Goal: Task Accomplishment & Management: Manage account settings

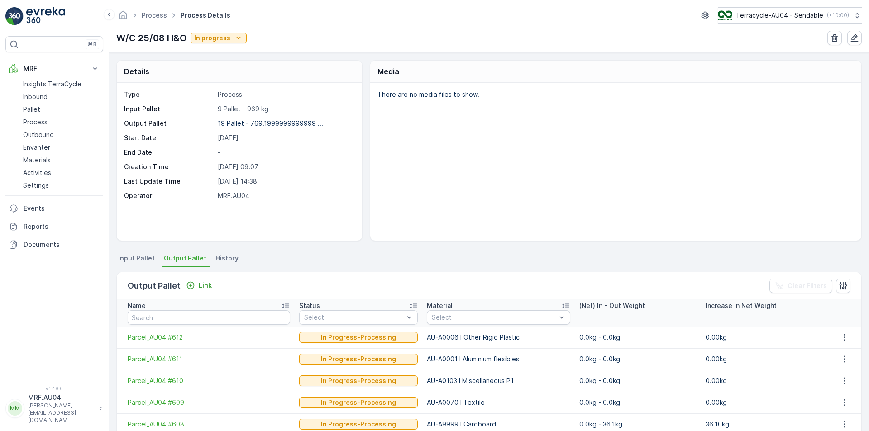
scroll to position [271, 0]
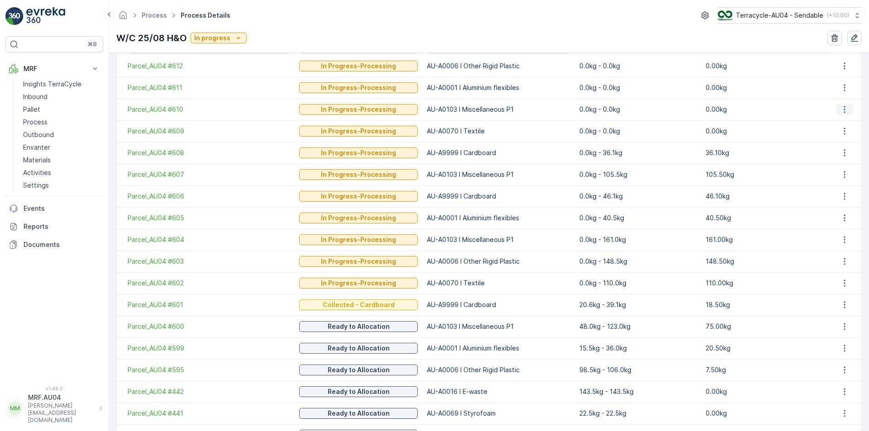
click at [843, 111] on icon "button" at bounding box center [844, 109] width 9 height 9
click at [575, 97] on td "0.0kg - 0.0kg" at bounding box center [638, 88] width 126 height 22
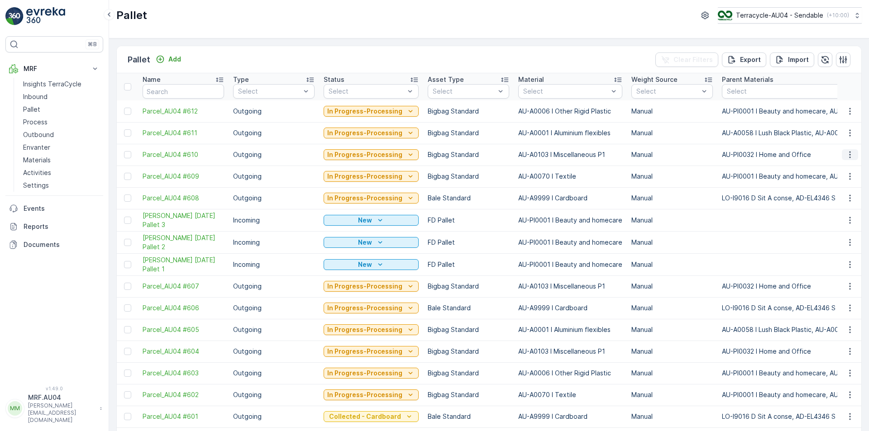
click at [846, 155] on icon "button" at bounding box center [849, 154] width 9 height 9
click at [838, 181] on span "Edit Pallet" at bounding box center [828, 180] width 31 height 9
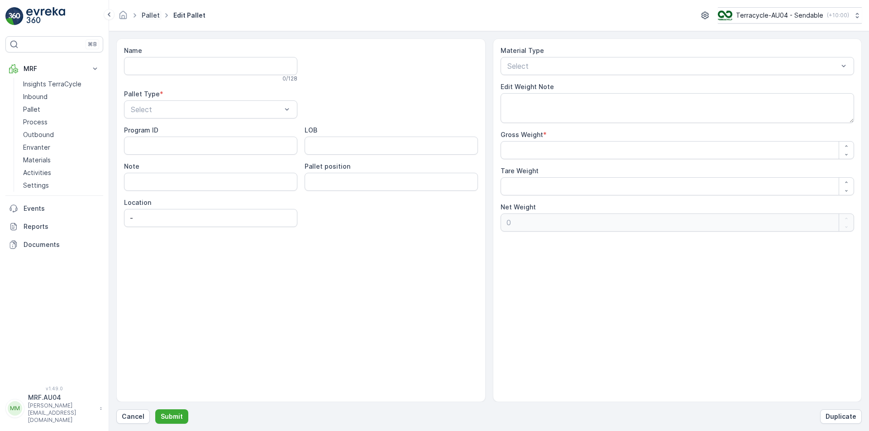
click at [151, 15] on link "Pallet" at bounding box center [151, 15] width 18 height 8
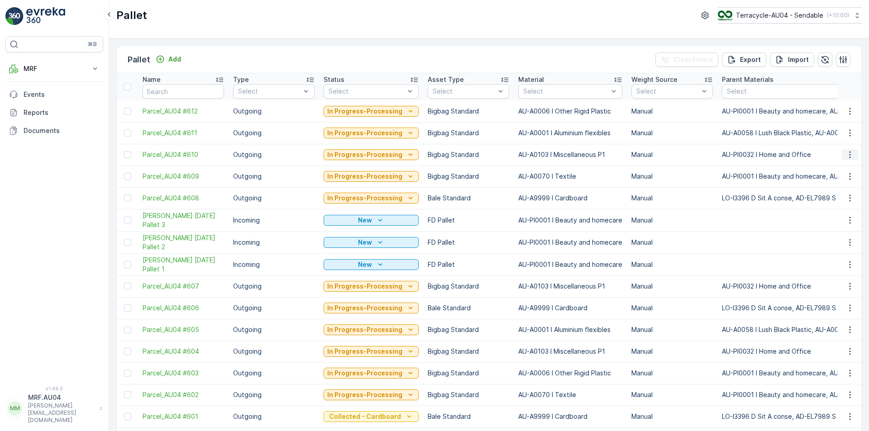
click at [845, 154] on icon "button" at bounding box center [849, 154] width 9 height 9
click at [833, 184] on span "Edit Pallet" at bounding box center [828, 180] width 31 height 9
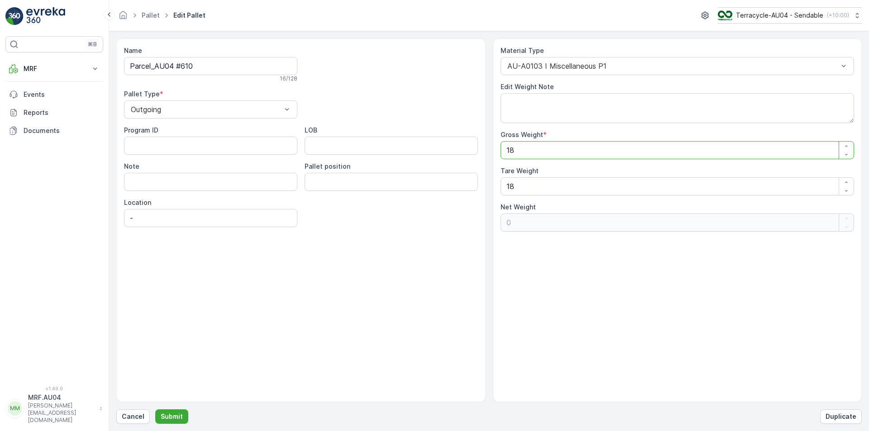
drag, startPoint x: 540, startPoint y: 152, endPoint x: 405, endPoint y: 147, distance: 134.9
click at [405, 147] on div "Name Parcel_AU04 #610 16 / 128 Pallet Type * Outgoing Program ID LOB Note Palle…" at bounding box center [488, 220] width 745 height 364
type Weight "1"
type Weight "-17"
type Weight "12"
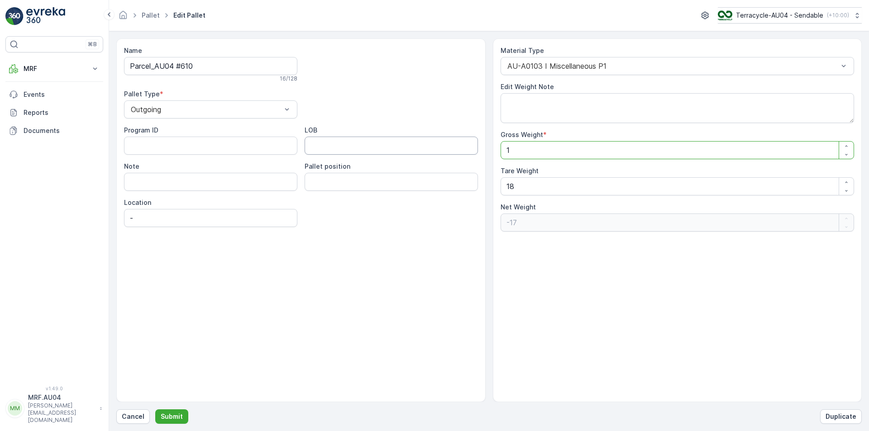
type Weight "-6"
type Weight "121"
type Weight "103"
type Weight "1210"
type Weight "1192"
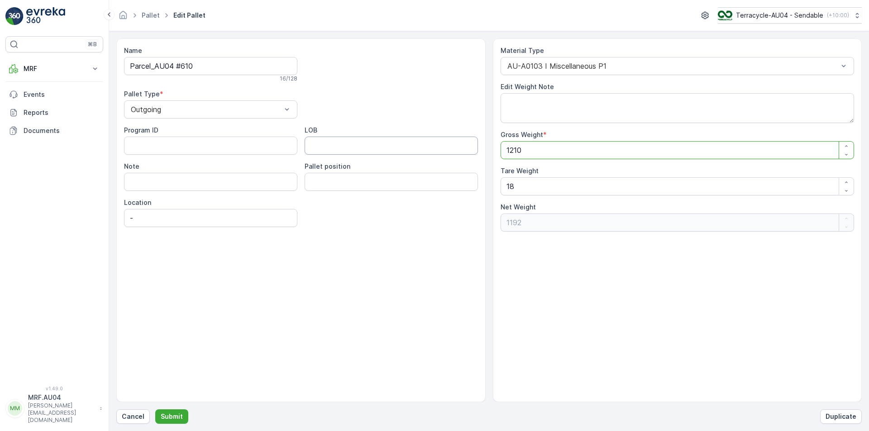
type Weight "121"
type Weight "103"
type Weight "121.5"
type Weight "103.5"
type Weight "121.5"
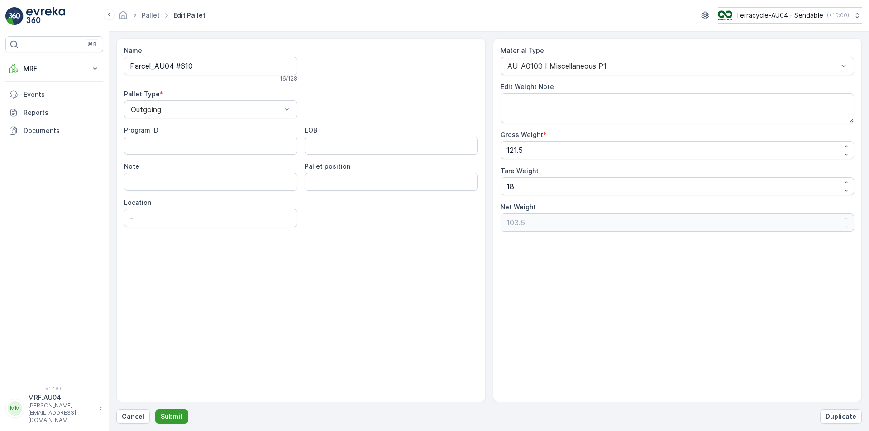
click at [167, 420] on p "Submit" at bounding box center [172, 416] width 22 height 9
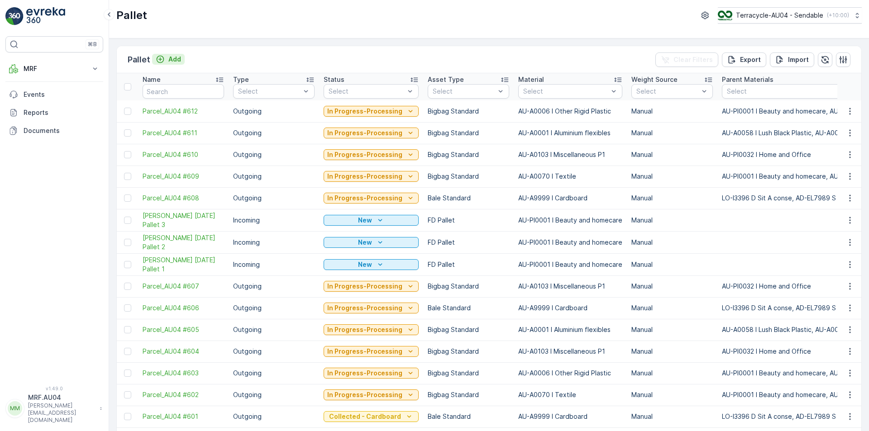
click at [160, 59] on icon "Add" at bounding box center [161, 60] width 8 height 8
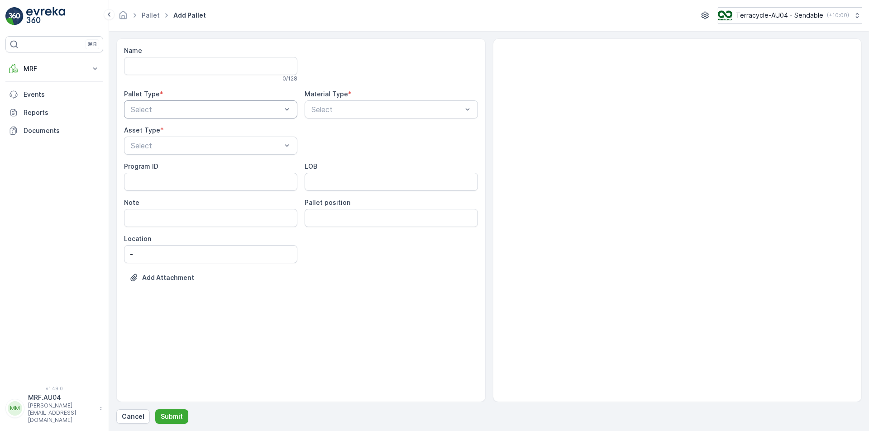
click at [191, 110] on div at bounding box center [206, 109] width 152 height 8
click at [192, 148] on div "Outgoing" at bounding box center [210, 147] width 162 height 8
click at [314, 111] on div at bounding box center [386, 109] width 152 height 8
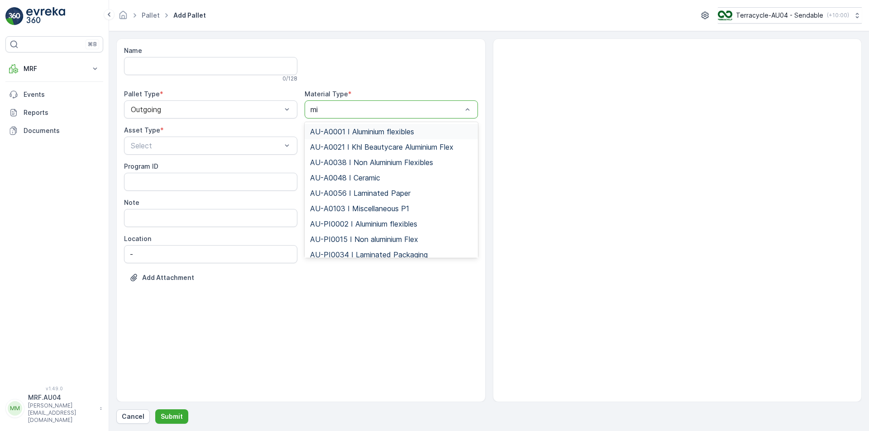
type input "mis"
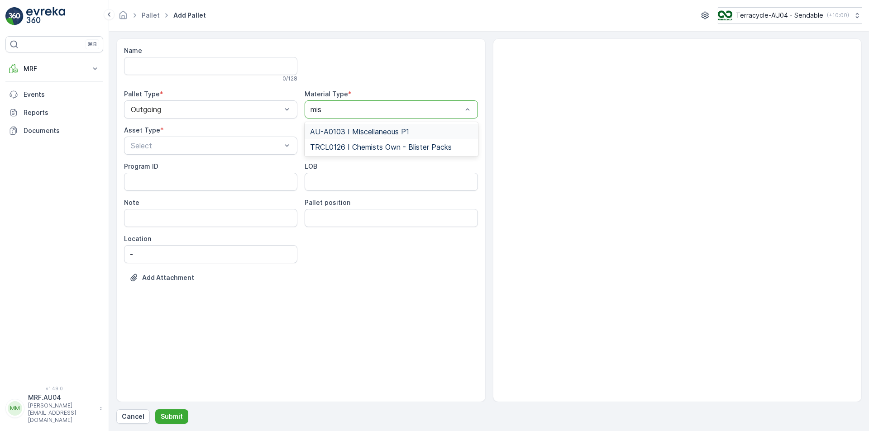
click at [363, 133] on span "AU-A0103 I Miscellaneous P1" at bounding box center [359, 132] width 99 height 8
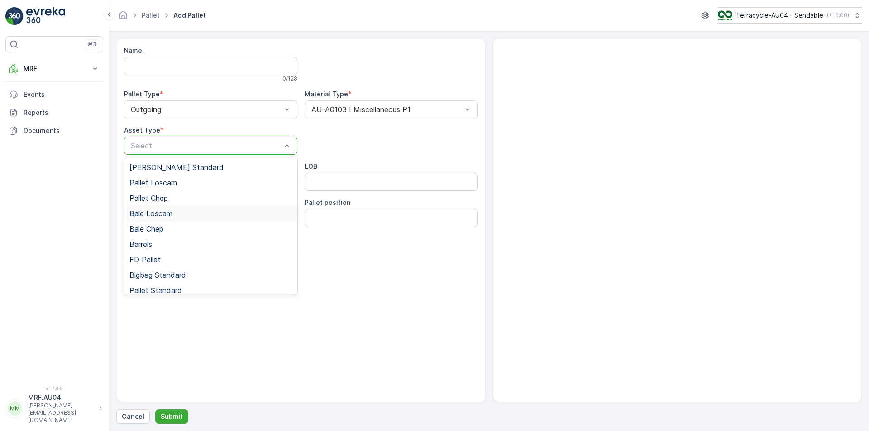
scroll to position [83, 0]
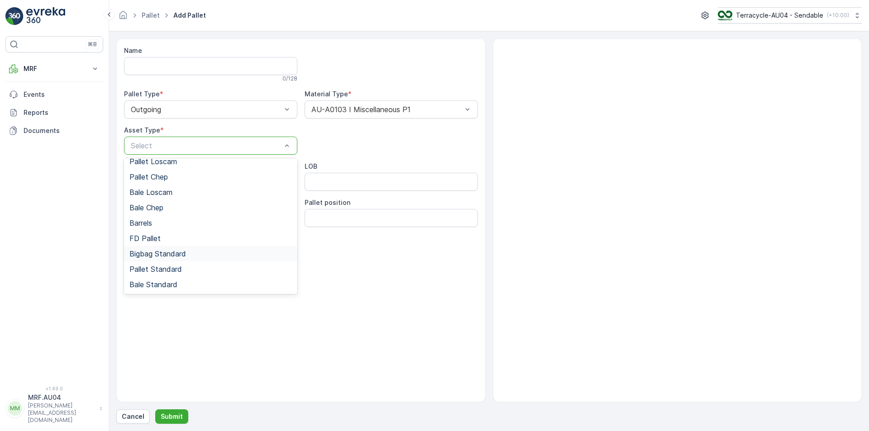
click at [170, 256] on span "Bigbag Standard" at bounding box center [157, 254] width 57 height 8
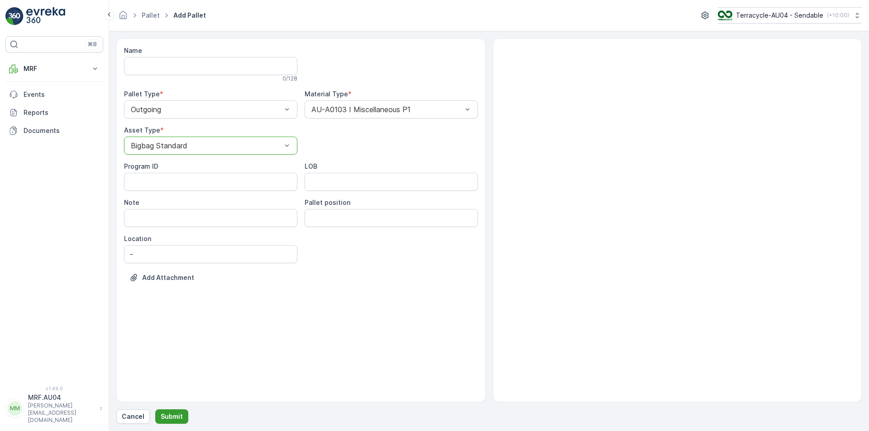
click at [179, 412] on button "Submit" at bounding box center [171, 416] width 33 height 14
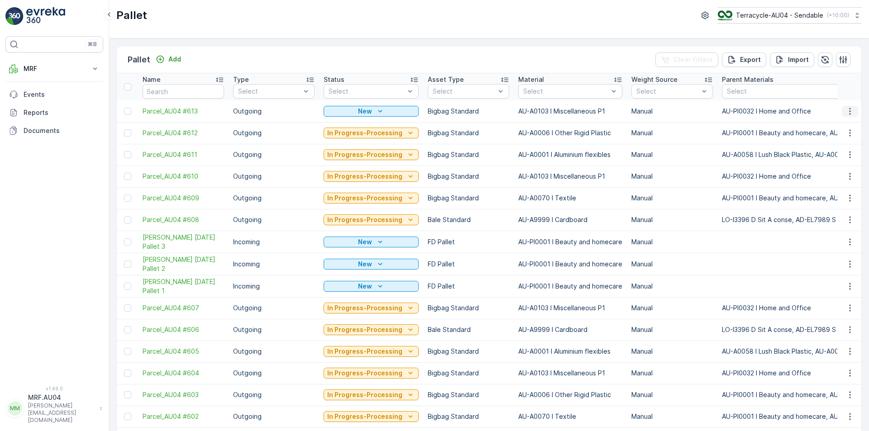
click at [847, 115] on icon "button" at bounding box center [849, 111] width 9 height 9
click at [843, 139] on div "Edit Pallet" at bounding box center [839, 137] width 60 height 13
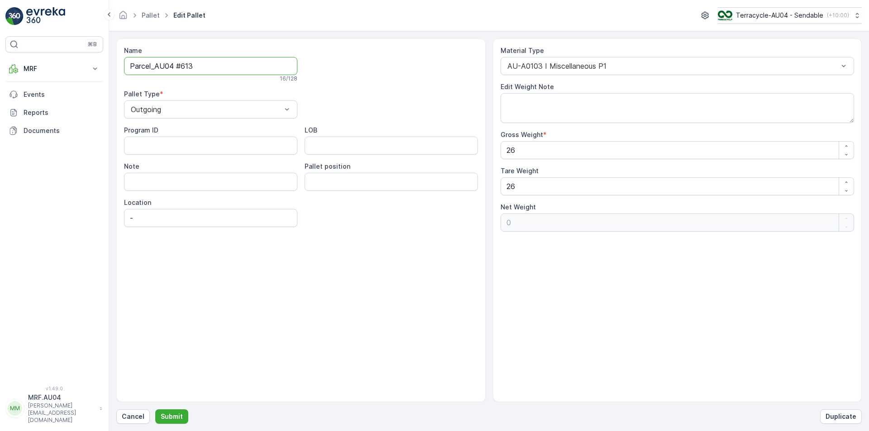
click at [217, 67] on input "Parcel_AU04 #613" at bounding box center [210, 66] width 173 height 18
drag, startPoint x: 516, startPoint y: 157, endPoint x: 411, endPoint y: 160, distance: 105.0
click at [411, 160] on div "Name Parcel_AU04 #613 16 / 128 Pallet Type * Outgoing Program ID LOB Note Palle…" at bounding box center [488, 220] width 745 height 364
type Weight "1"
type Weight "-25"
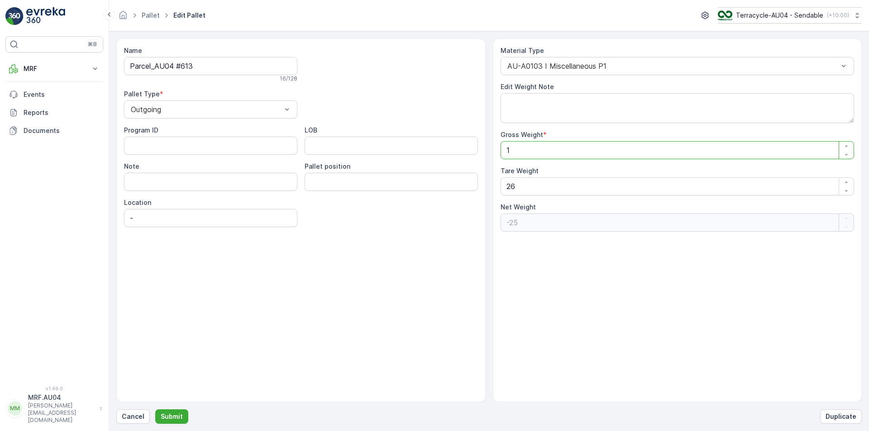
type Weight "18"
type Weight "-8"
type Weight "18.5"
type Weight "-7.5"
type Weight "18.5"
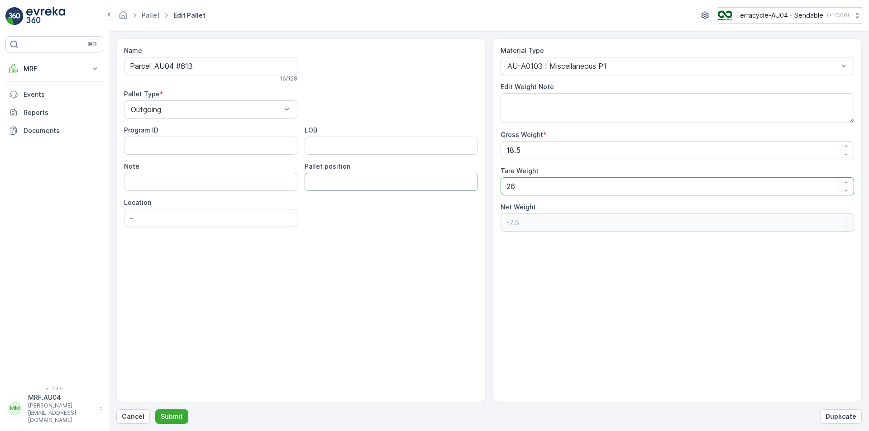
drag, startPoint x: 534, startPoint y: 182, endPoint x: 346, endPoint y: 183, distance: 188.2
click at [361, 183] on div "Name Parcel_AU04 #613 16 / 128 Pallet Type * Outgoing Program ID LOB Note Palle…" at bounding box center [488, 220] width 745 height 364
type Weight "1"
type Weight "17.5"
type Weight "18"
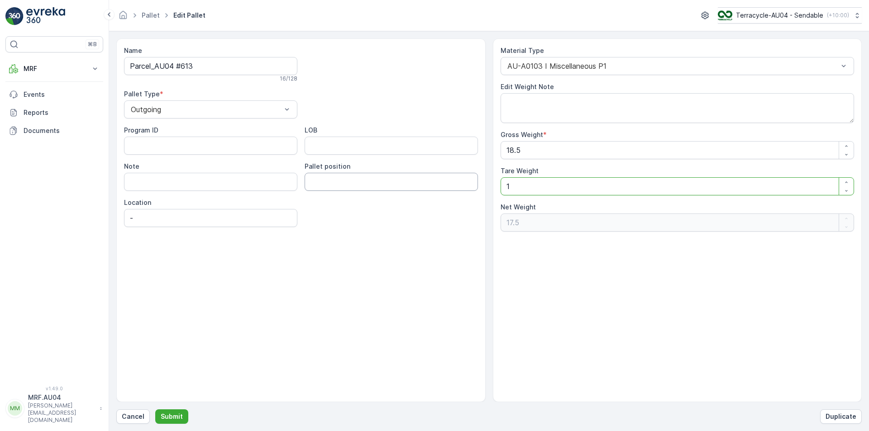
type Weight "0.5"
type Weight "18.5"
type Weight "0"
type Weight "18.5"
click at [172, 418] on p "Submit" at bounding box center [172, 416] width 22 height 9
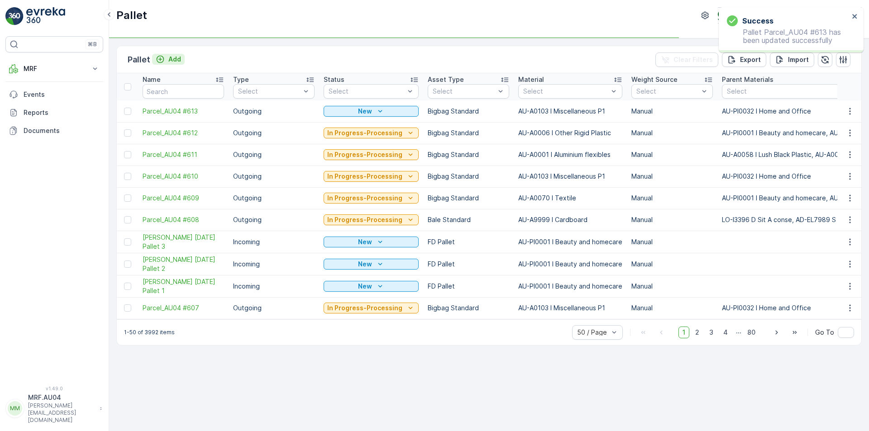
click at [160, 57] on icon "Add" at bounding box center [161, 60] width 8 height 8
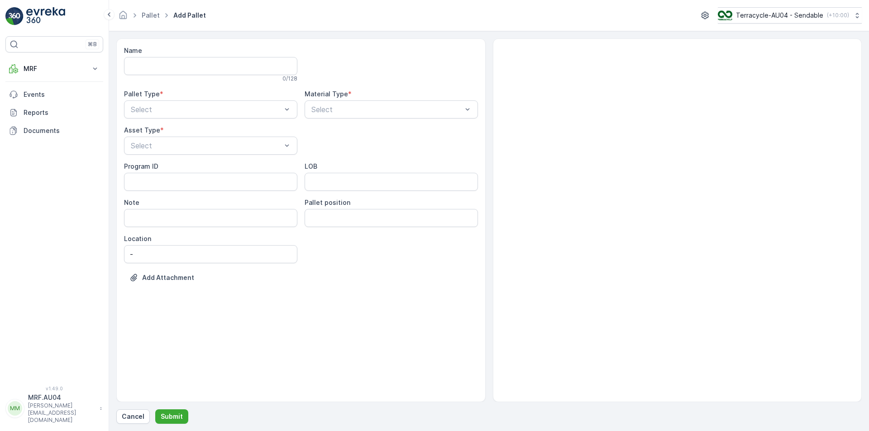
click at [217, 121] on div "Name 0 / 128 Pallet Type * Select Material Type * Select Asset Type * Select Pr…" at bounding box center [301, 171] width 354 height 250
click at [221, 119] on div "Name 0 / 128 Pallet Type * Select Material Type * Select Asset Type * Select Pr…" at bounding box center [301, 171] width 354 height 250
click at [229, 121] on div "Name 0 / 128 Pallet Type * Select Material Type * Select Asset Type * Select Pr…" at bounding box center [301, 171] width 354 height 250
click at [227, 110] on div at bounding box center [206, 109] width 152 height 8
click at [197, 148] on div "Outgoing" at bounding box center [210, 147] width 162 height 8
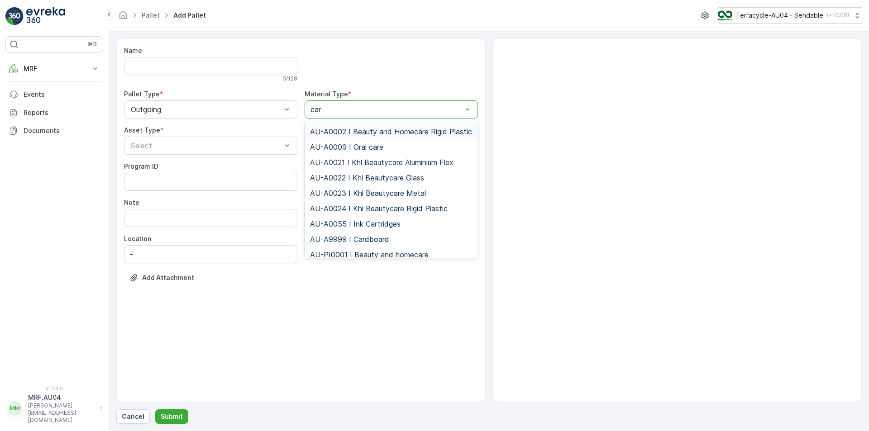
type input "card"
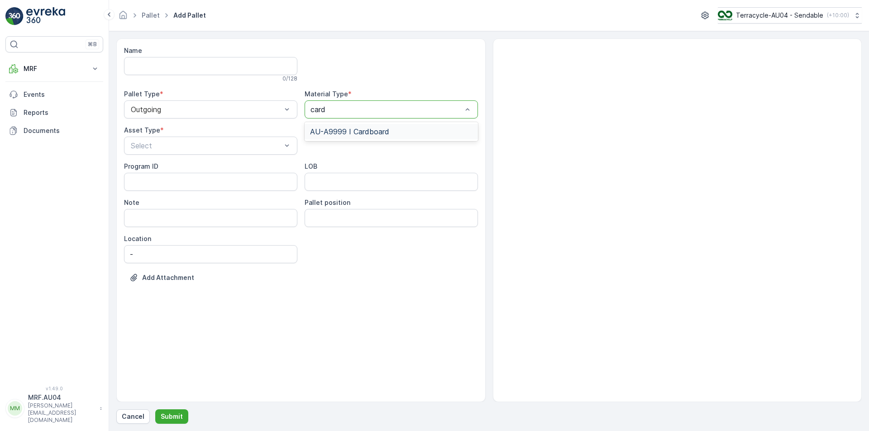
click at [388, 133] on span "AU-A9999 I Cardboard" at bounding box center [349, 132] width 79 height 8
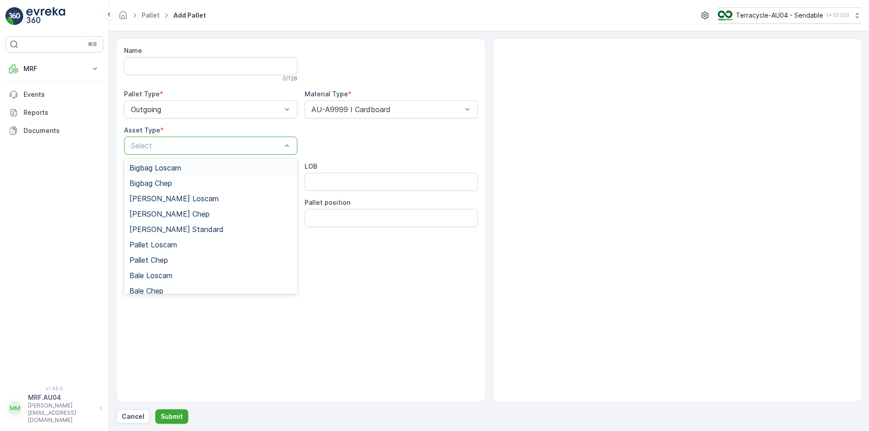
click at [249, 145] on div at bounding box center [206, 146] width 152 height 8
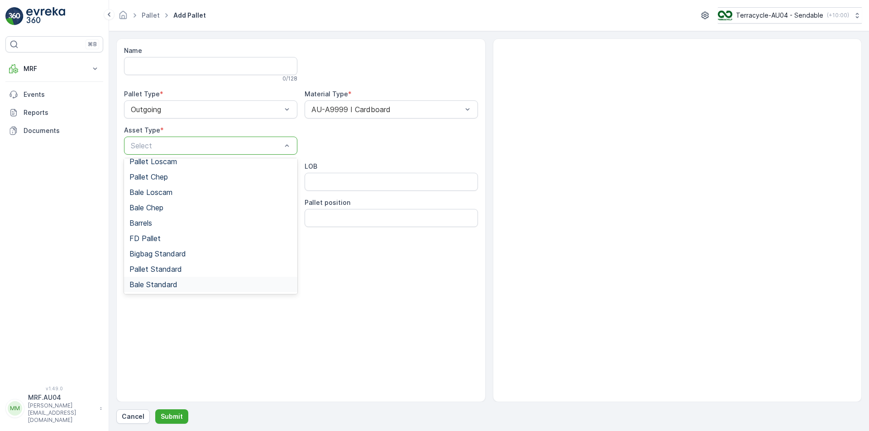
click at [176, 285] on span "Bale Standard" at bounding box center [153, 285] width 48 height 8
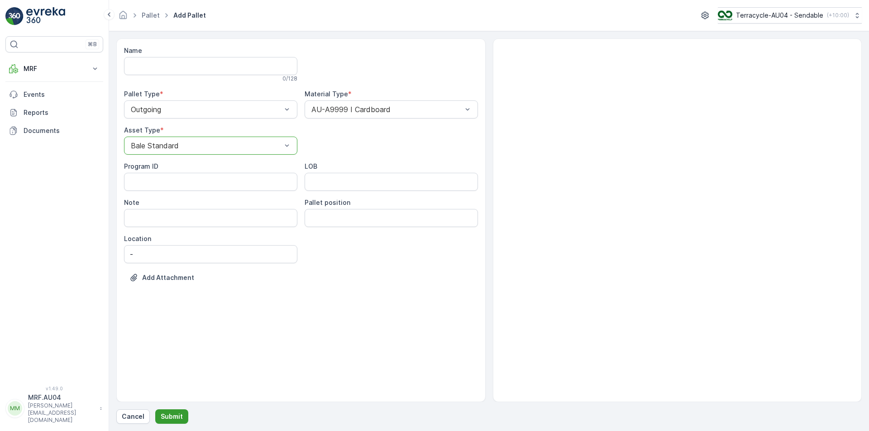
click at [173, 420] on p "Submit" at bounding box center [172, 416] width 22 height 9
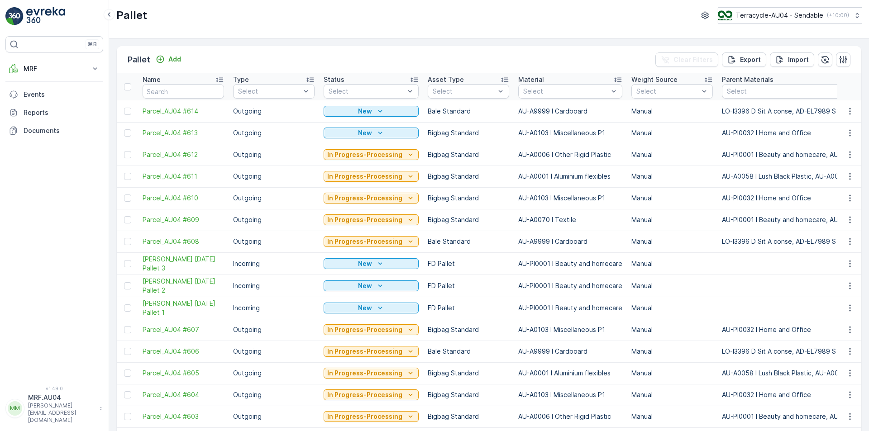
click at [850, 112] on icon "button" at bounding box center [849, 111] width 9 height 9
click at [847, 136] on div "Edit Pallet" at bounding box center [839, 137] width 60 height 13
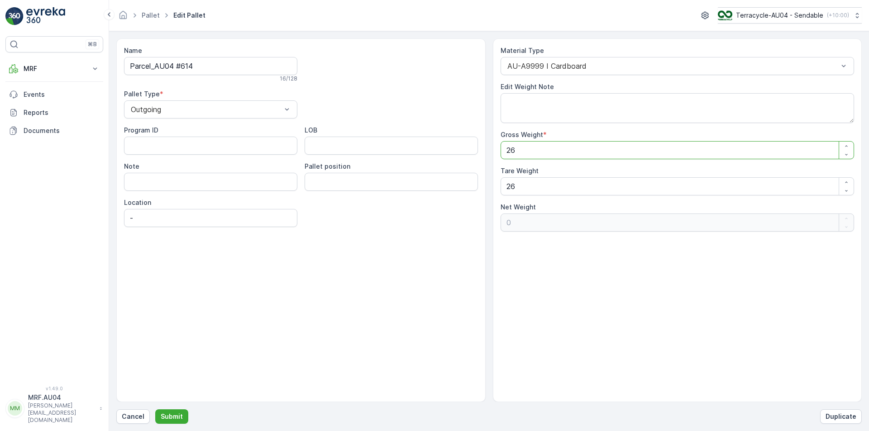
drag, startPoint x: 607, startPoint y: 152, endPoint x: 309, endPoint y: 133, distance: 298.3
click at [366, 134] on div "Name Parcel_AU04 #614 16 / 128 Pallet Type * Outgoing Program ID LOB Note Palle…" at bounding box center [488, 220] width 745 height 364
type Weight "6"
type Weight "-20"
type Weight "60"
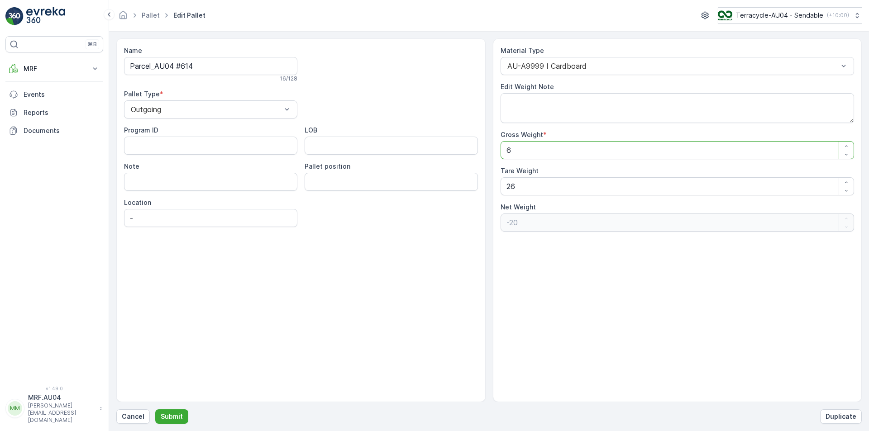
type Weight "34"
type Weight "60.4"
type Weight "34.4"
type Weight "60.4"
drag, startPoint x: 451, startPoint y: 185, endPoint x: 285, endPoint y: 182, distance: 166.1
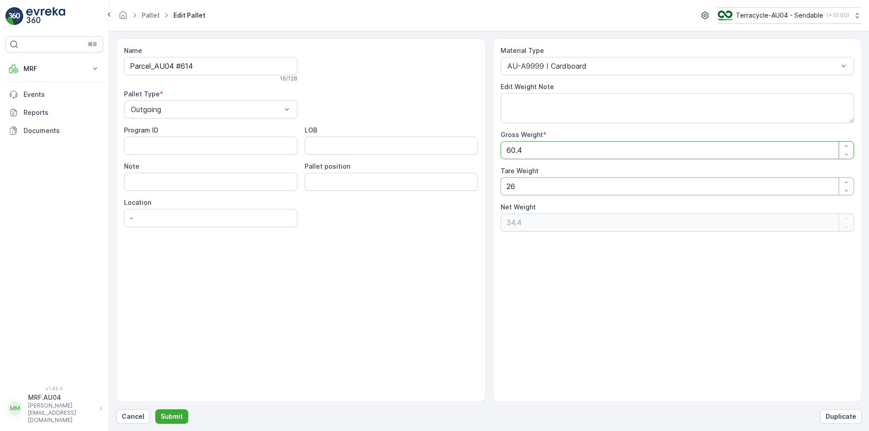
click at [293, 183] on div "Name Parcel_AU04 #614 16 / 128 Pallet Type * Outgoing Program ID LOB Note Palle…" at bounding box center [488, 220] width 745 height 364
type Weight "6"
type Weight "54.4"
type Weight "60"
type Weight "0.4"
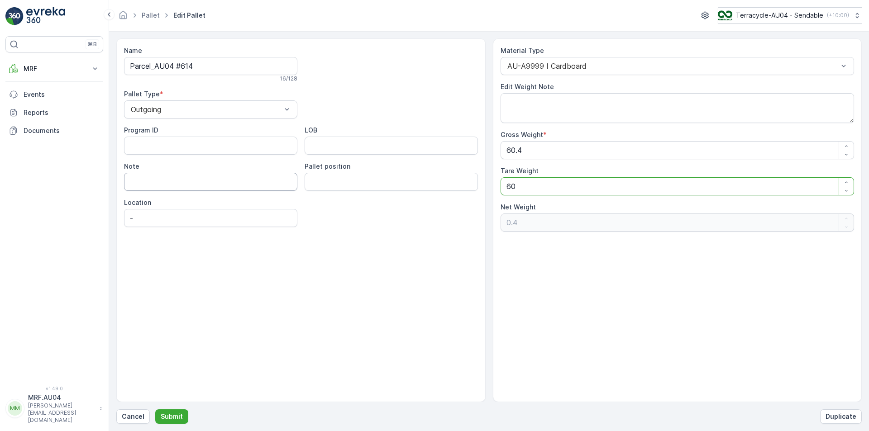
type Weight "60.4"
type Weight "0"
type Weight "60.4"
click at [174, 414] on p "Submit" at bounding box center [172, 416] width 22 height 9
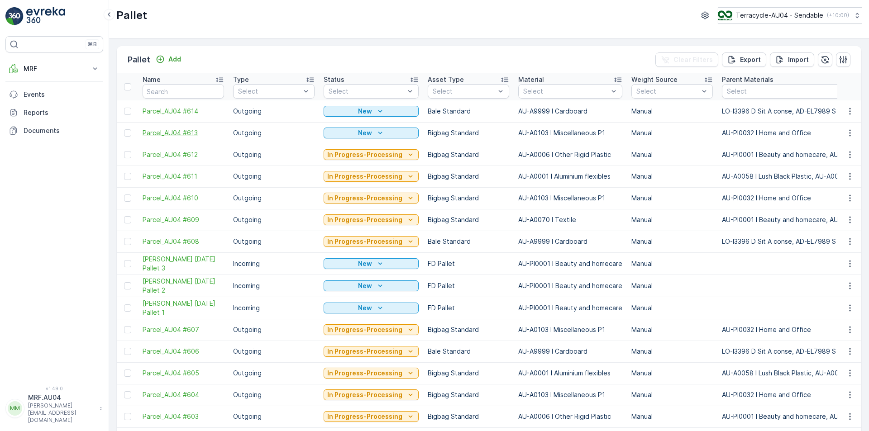
click at [188, 133] on span "Parcel_AU04 #613" at bounding box center [183, 133] width 81 height 9
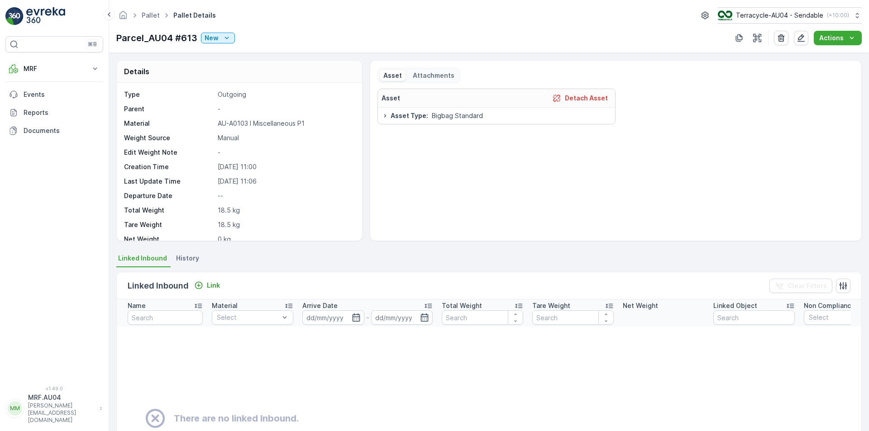
click at [187, 35] on p "Parcel_AU04 #613" at bounding box center [156, 38] width 81 height 14
copy p "Parcel_AU04 #613"
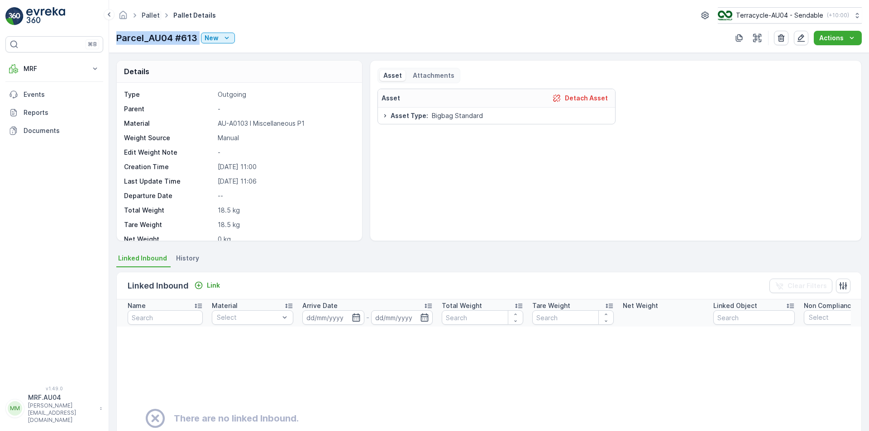
click at [154, 18] on link "Pallet" at bounding box center [151, 15] width 18 height 8
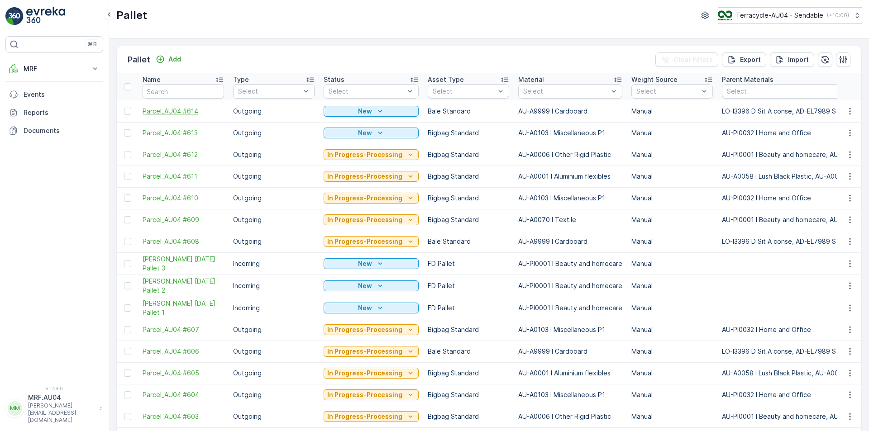
click at [190, 108] on span "Parcel_AU04 #614" at bounding box center [183, 111] width 81 height 9
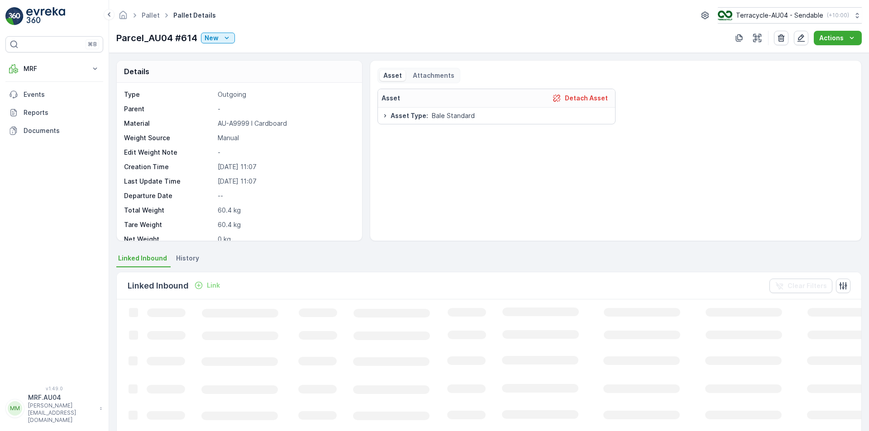
click at [170, 41] on p "Parcel_AU04 #614" at bounding box center [156, 38] width 81 height 14
copy p "Parcel_AU04 #614"
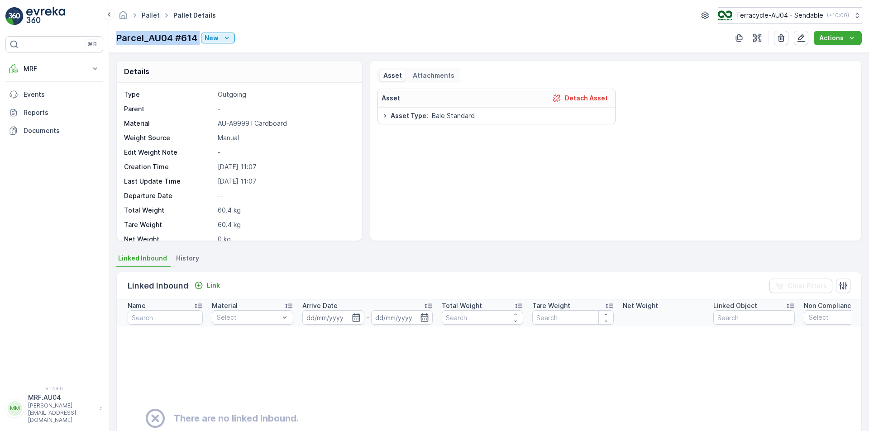
click at [149, 16] on link "Pallet" at bounding box center [151, 15] width 18 height 8
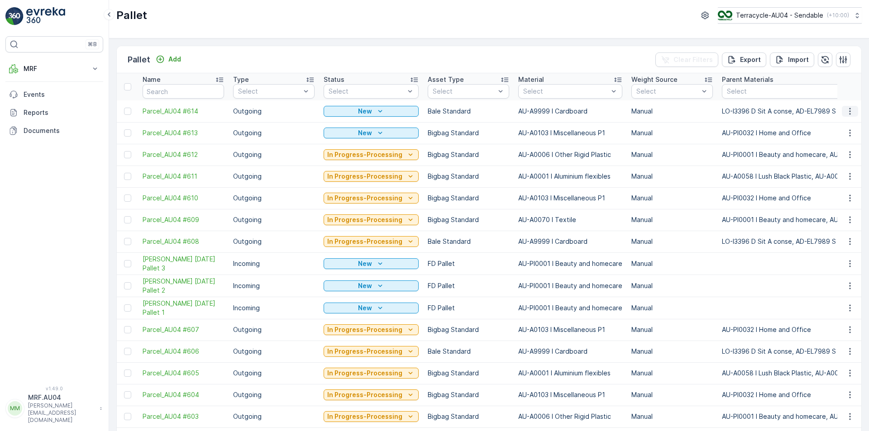
click at [847, 115] on icon "button" at bounding box center [849, 111] width 9 height 9
click at [823, 176] on span "Print QR" at bounding box center [825, 175] width 25 height 9
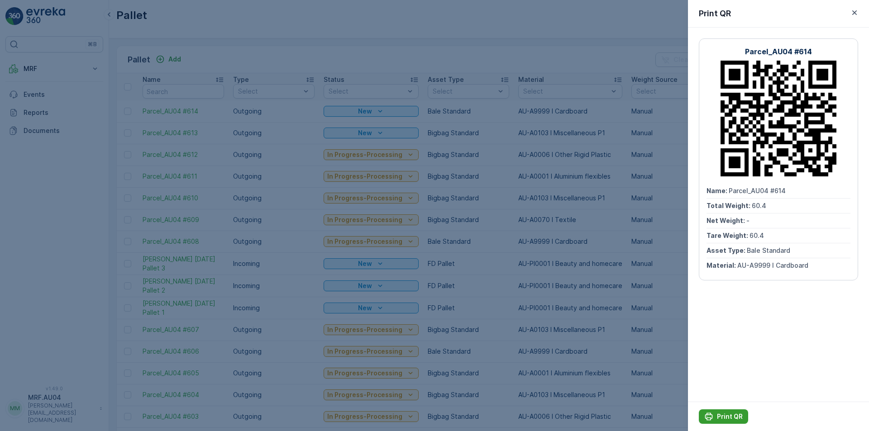
click at [733, 413] on p "Print QR" at bounding box center [730, 416] width 26 height 9
click at [854, 12] on icon "button" at bounding box center [854, 12] width 9 height 9
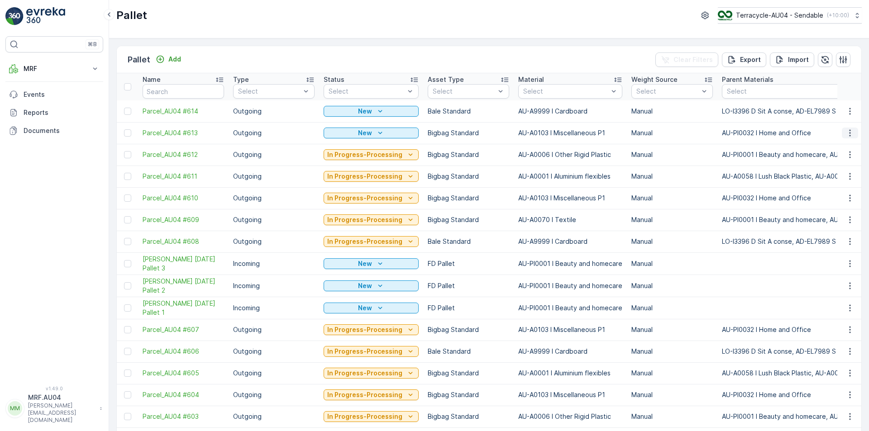
click at [846, 132] on icon "button" at bounding box center [849, 133] width 9 height 9
click at [848, 161] on div "Edit Pallet" at bounding box center [839, 159] width 60 height 13
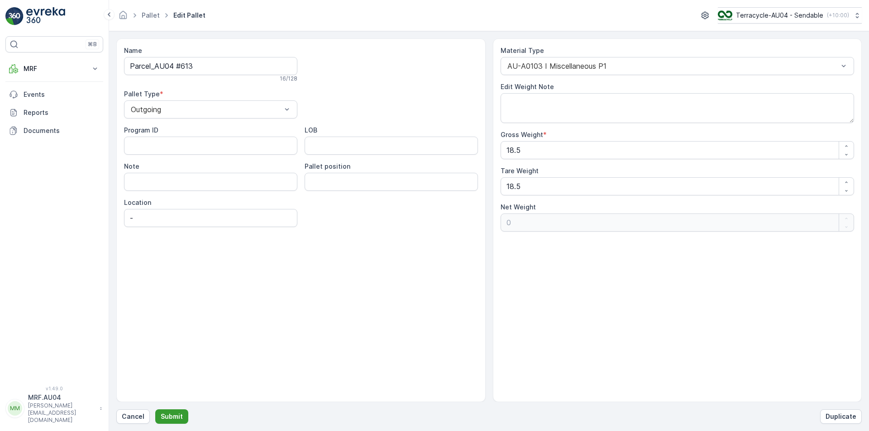
click at [169, 411] on button "Submit" at bounding box center [171, 416] width 33 height 14
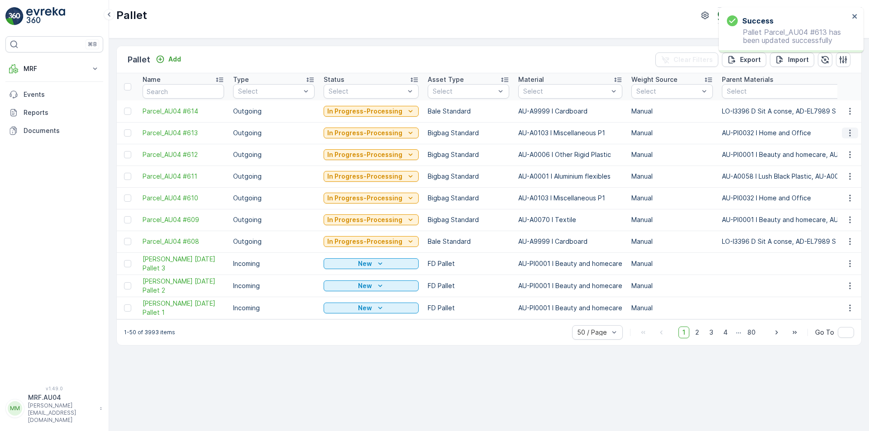
click at [848, 133] on icon "button" at bounding box center [849, 133] width 9 height 9
click at [832, 198] on span "Print QR" at bounding box center [825, 197] width 25 height 9
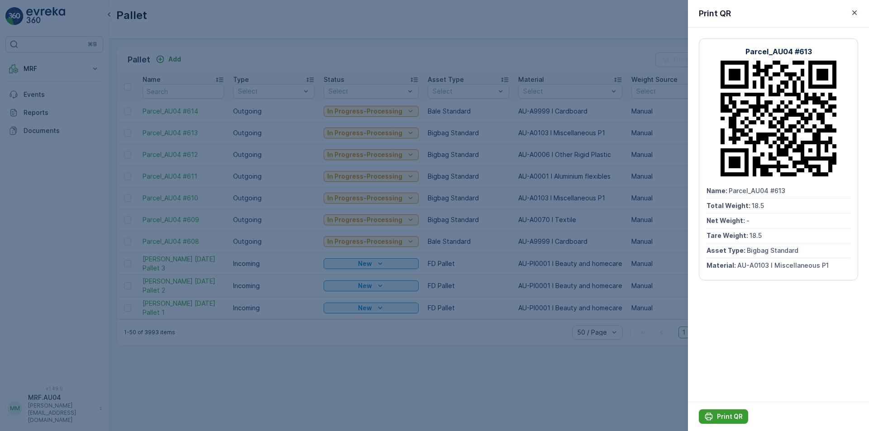
click at [719, 413] on p "Print QR" at bounding box center [730, 416] width 26 height 9
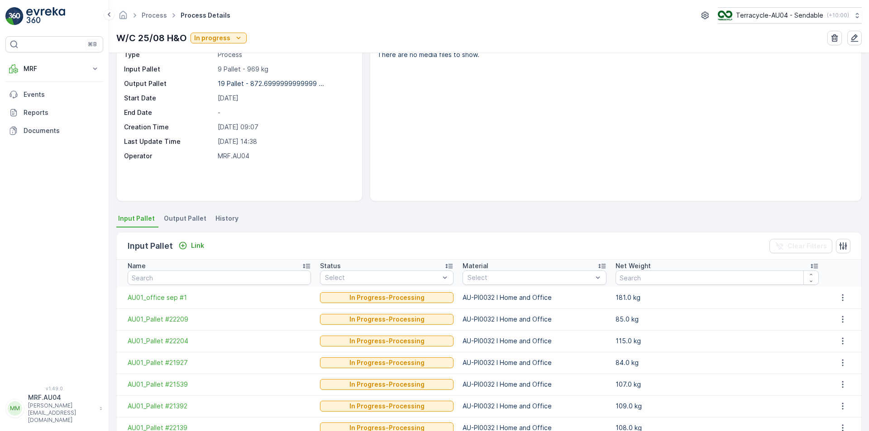
scroll to position [129, 0]
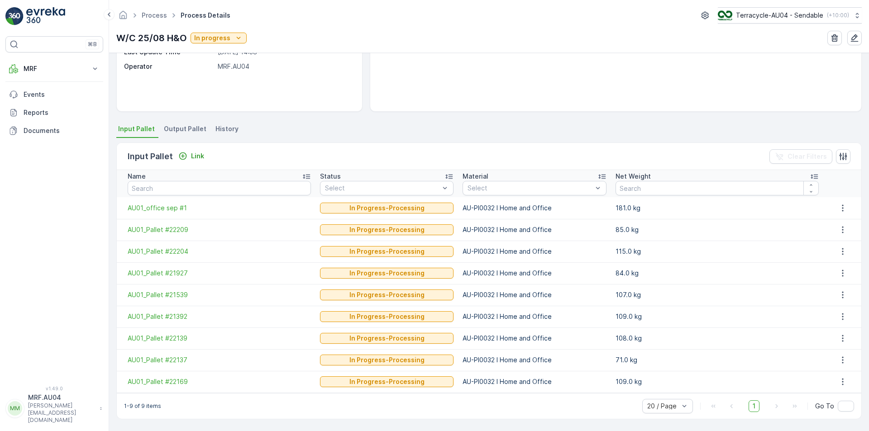
click at [168, 135] on li "Output Pallet" at bounding box center [186, 130] width 48 height 15
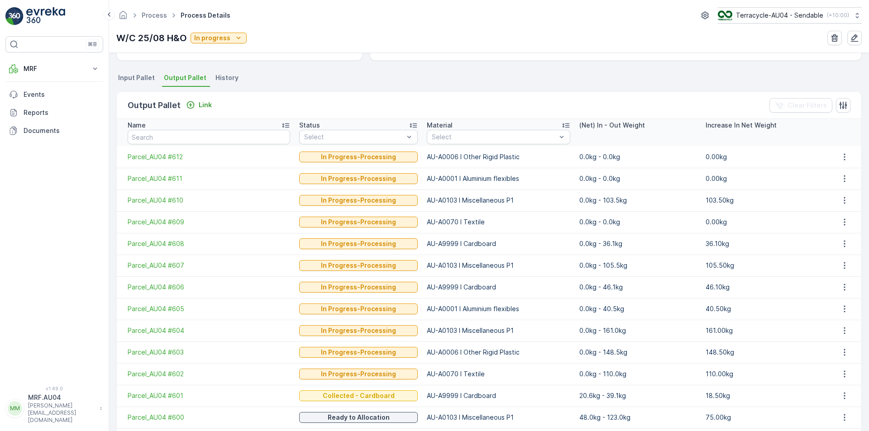
scroll to position [129, 0]
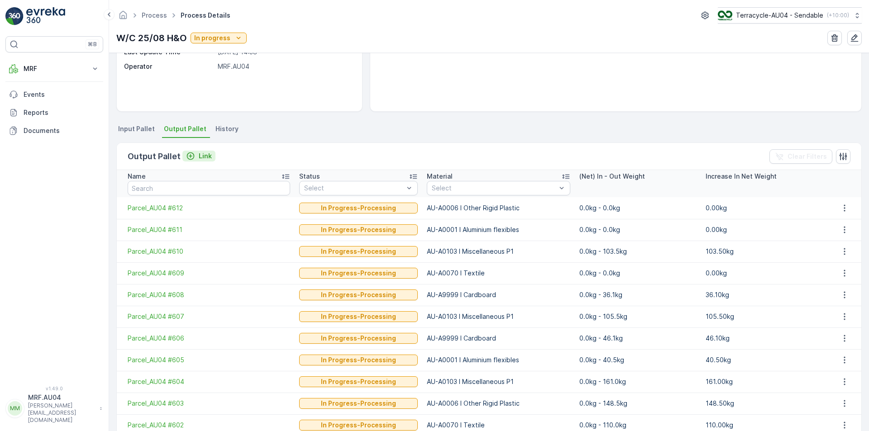
click at [204, 157] on p "Link" at bounding box center [205, 156] width 13 height 9
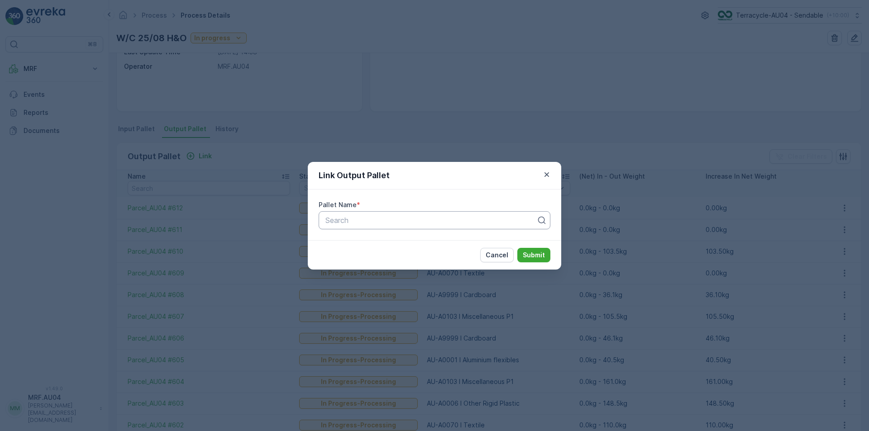
click at [346, 224] on div at bounding box center [430, 220] width 213 height 8
type input "v"
drag, startPoint x: 456, startPoint y: 224, endPoint x: 214, endPoint y: 189, distance: 244.1
click at [214, 189] on div "Link Output Pallet Pallet Name * Search Cancel Submit" at bounding box center [434, 215] width 869 height 431
paste input "Parcel_AU04 #613"
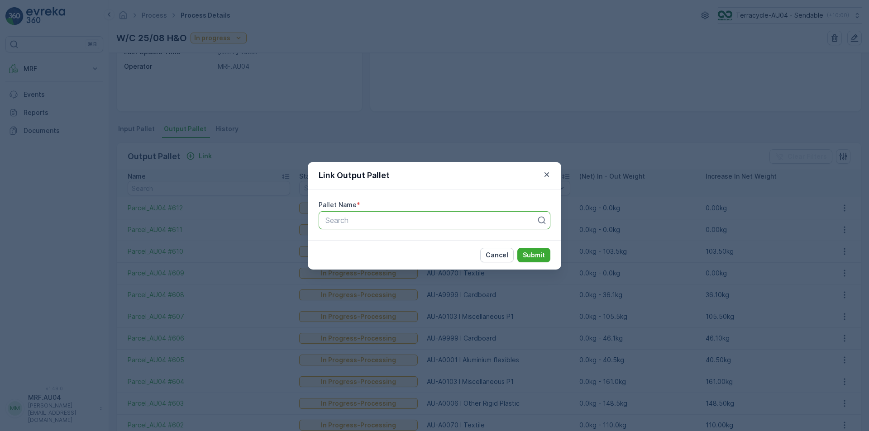
type input "Parcel_AU04 #613"
click at [396, 248] on div "Parcel_AU04 #613" at bounding box center [435, 242] width 232 height 15
click at [525, 255] on p "Submit" at bounding box center [534, 255] width 22 height 9
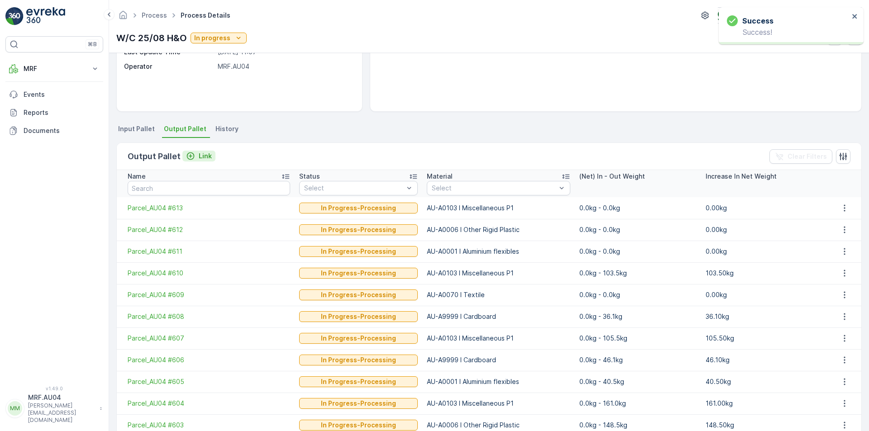
click at [205, 152] on p "Link" at bounding box center [205, 156] width 13 height 9
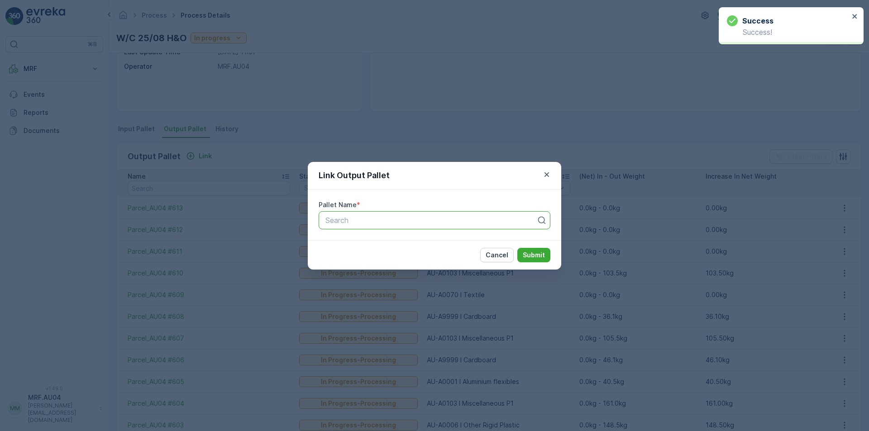
click at [394, 217] on div "Search" at bounding box center [435, 220] width 232 height 18
paste input "Parcel_AU04 #614"
type input "Parcel_AU04 #614"
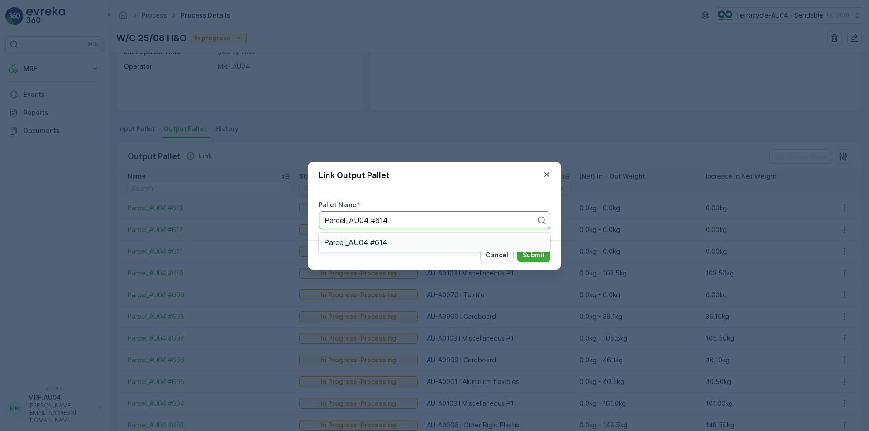
click at [363, 245] on span "Parcel_AU04 #614" at bounding box center [355, 242] width 63 height 8
click at [524, 256] on p "Submit" at bounding box center [534, 255] width 22 height 9
